Goal: Entertainment & Leisure: Consume media (video, audio)

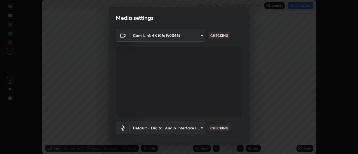
scroll to position [29, 0]
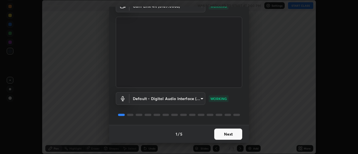
click at [232, 132] on button "Next" at bounding box center [228, 134] width 28 height 11
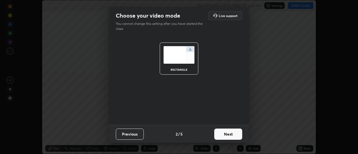
click at [232, 134] on button "Next" at bounding box center [228, 134] width 28 height 11
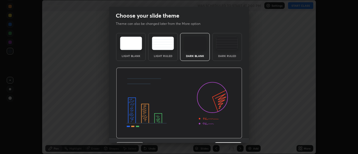
scroll to position [14, 0]
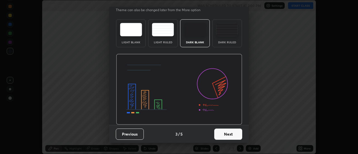
click at [223, 135] on button "Next" at bounding box center [228, 134] width 28 height 11
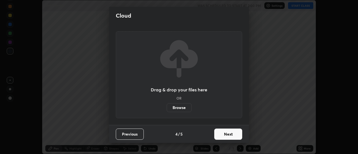
click at [224, 137] on button "Next" at bounding box center [228, 134] width 28 height 11
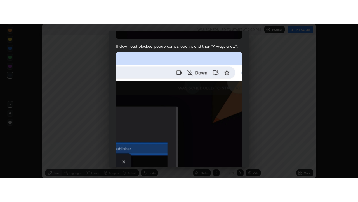
scroll to position [144, 0]
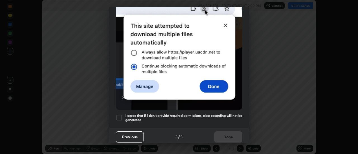
click at [120, 115] on div at bounding box center [119, 118] width 7 height 7
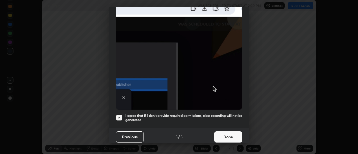
click at [224, 134] on button "Done" at bounding box center [228, 137] width 28 height 11
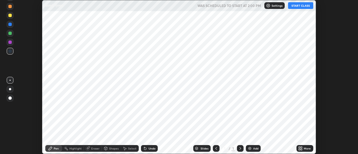
click at [301, 6] on button "START CLASS" at bounding box center [300, 5] width 25 height 7
click at [300, 149] on icon at bounding box center [299, 149] width 1 height 1
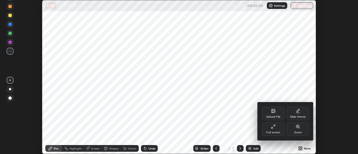
click at [274, 129] on icon at bounding box center [273, 127] width 4 height 4
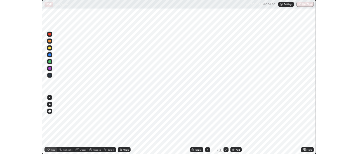
scroll to position [202, 358]
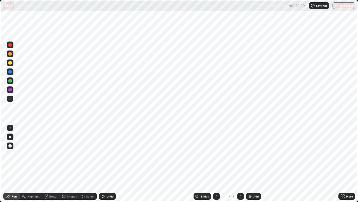
click at [251, 154] on img at bounding box center [250, 196] width 4 height 4
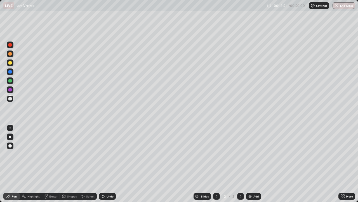
click at [249, 154] on img at bounding box center [250, 196] width 4 height 4
click at [250, 154] on img at bounding box center [250, 196] width 4 height 4
click at [249, 154] on img at bounding box center [250, 196] width 4 height 4
click at [337, 6] on img "button" at bounding box center [337, 5] width 4 height 4
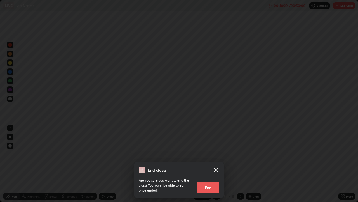
click at [211, 154] on button "End" at bounding box center [208, 186] width 22 height 11
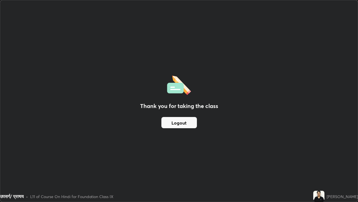
click at [166, 154] on div "Thank you for taking the class Logout" at bounding box center [179, 100] width 358 height 201
click at [175, 123] on button "Logout" at bounding box center [180, 122] width 36 height 11
click at [179, 122] on button "Logout" at bounding box center [180, 122] width 36 height 11
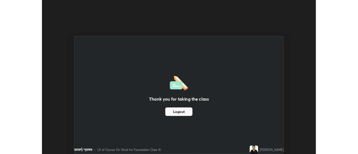
scroll to position [27846, 27642]
